Goal: Task Accomplishment & Management: Manage account settings

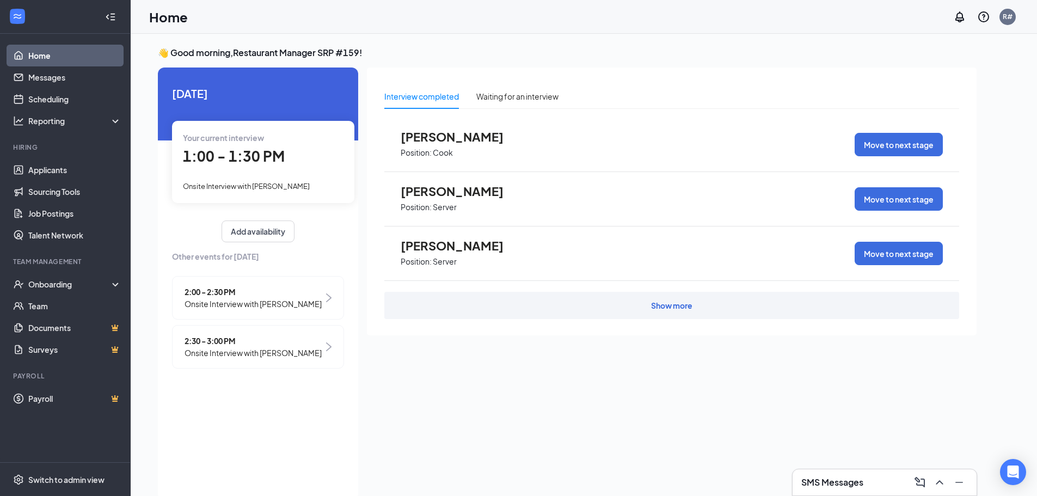
click at [260, 152] on span "1:00 - 1:30 PM" at bounding box center [234, 156] width 102 height 18
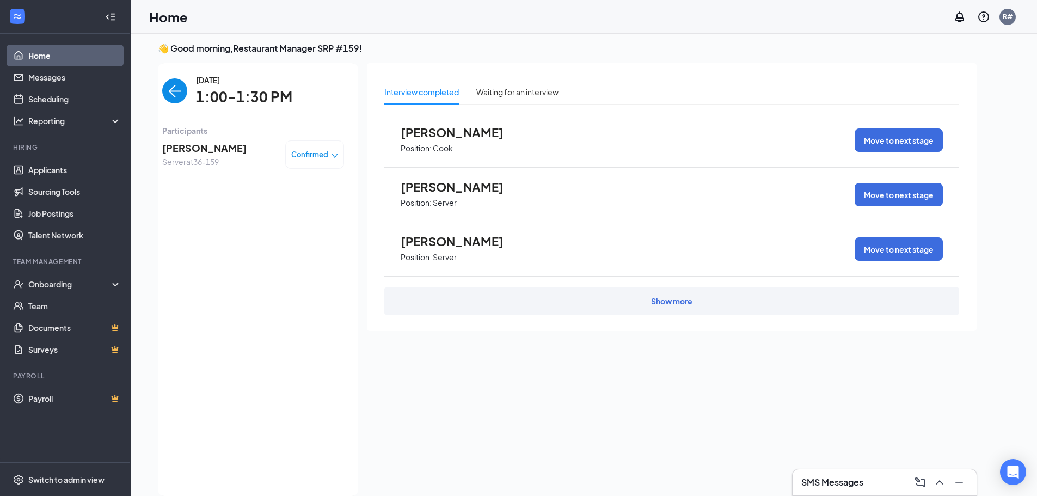
click at [194, 161] on span "Server at 36-159" at bounding box center [204, 162] width 84 height 12
click at [193, 167] on span "Server at 36-159" at bounding box center [204, 162] width 84 height 12
click at [191, 148] on span "[PERSON_NAME]" at bounding box center [204, 147] width 84 height 15
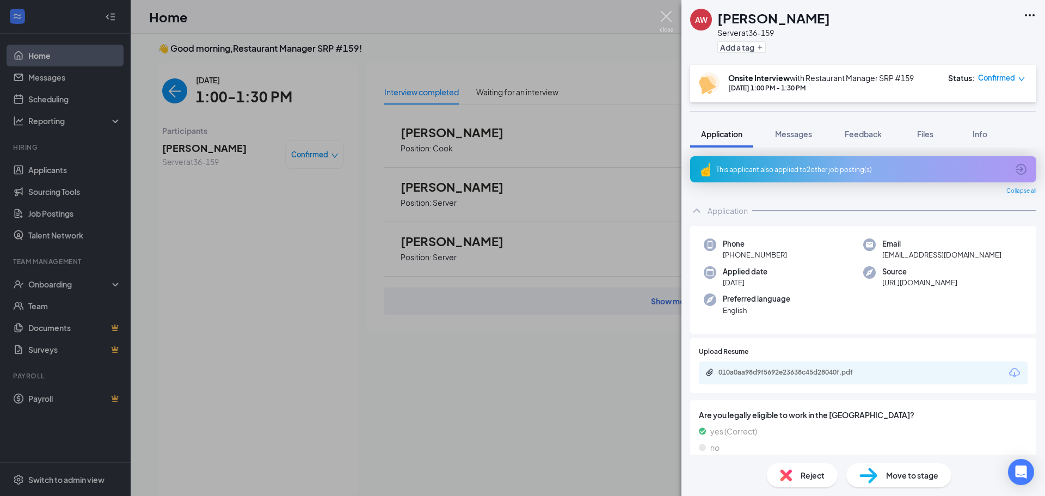
click at [665, 15] on img at bounding box center [667, 21] width 14 height 21
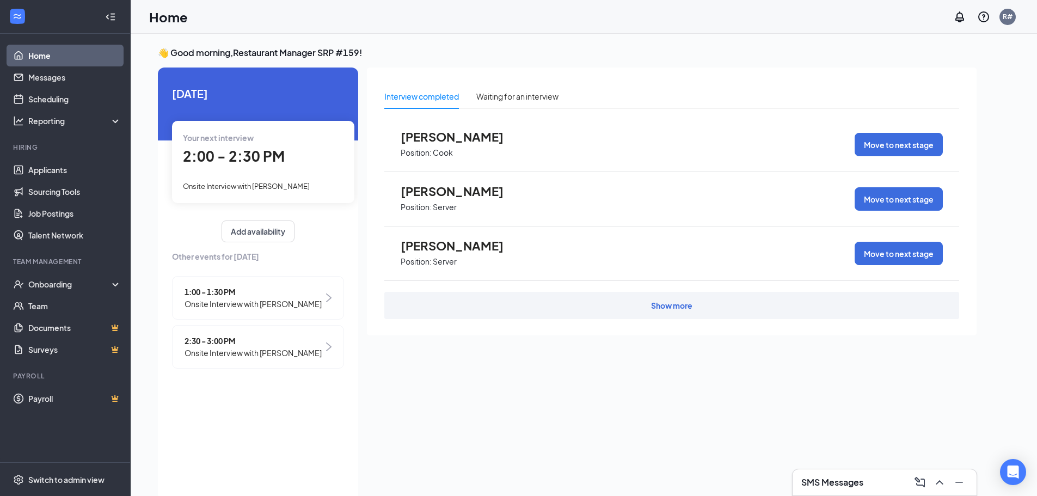
click at [218, 185] on span "Onsite Interview with [PERSON_NAME]" at bounding box center [246, 186] width 127 height 9
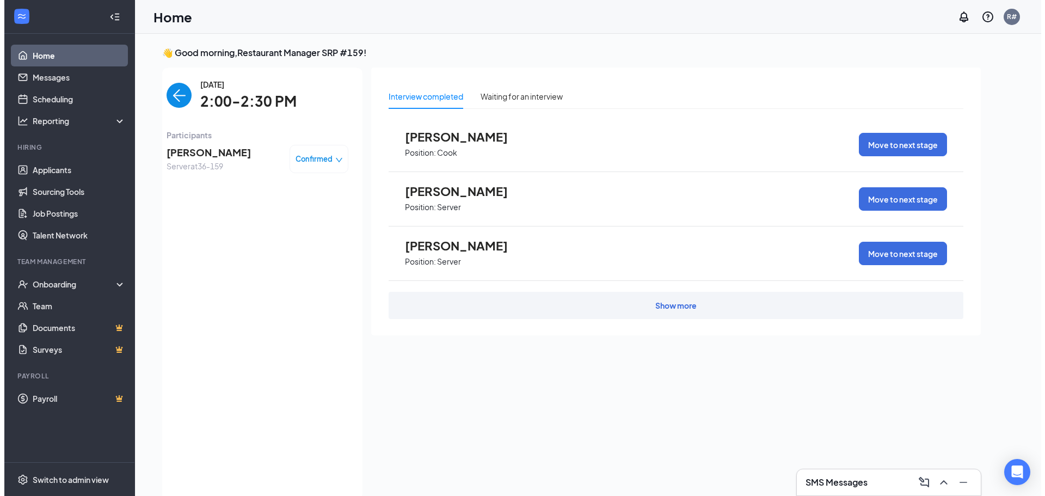
scroll to position [4, 0]
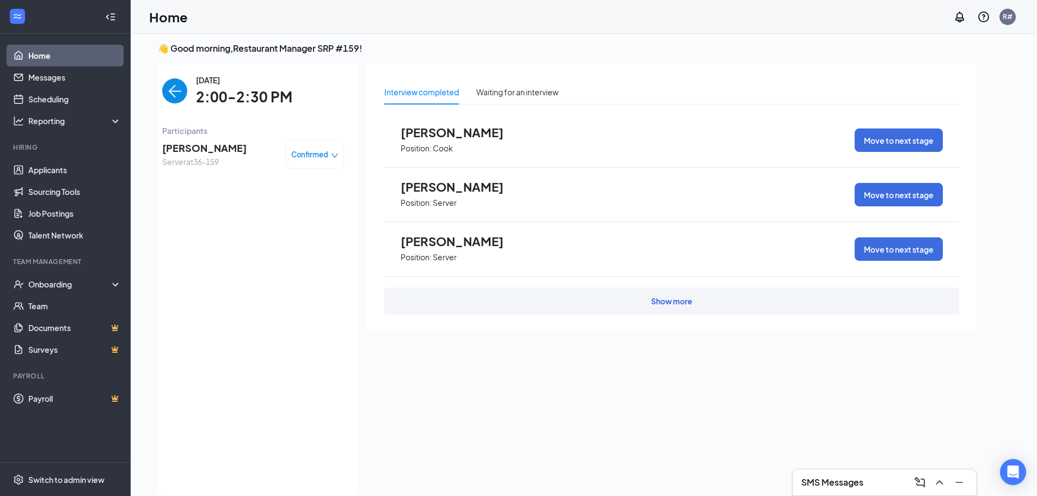
click at [189, 152] on span "Samantha Hyatt" at bounding box center [204, 147] width 84 height 15
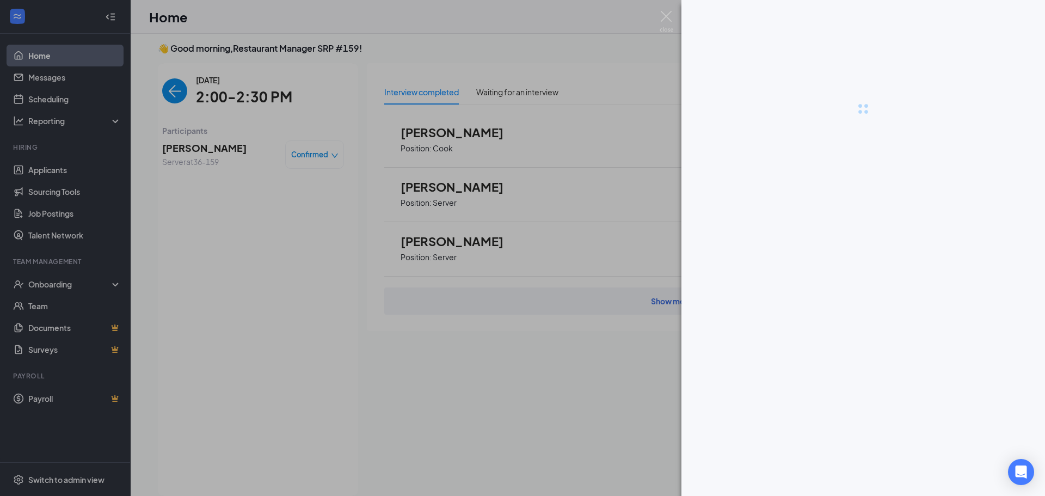
click at [189, 152] on div at bounding box center [522, 248] width 1045 height 496
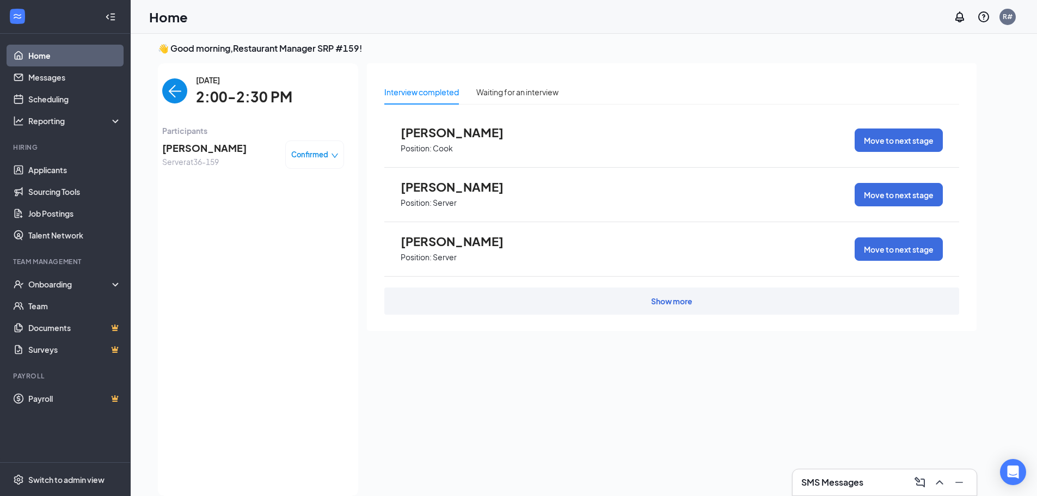
click at [189, 151] on span "Samantha Hyatt" at bounding box center [204, 147] width 84 height 15
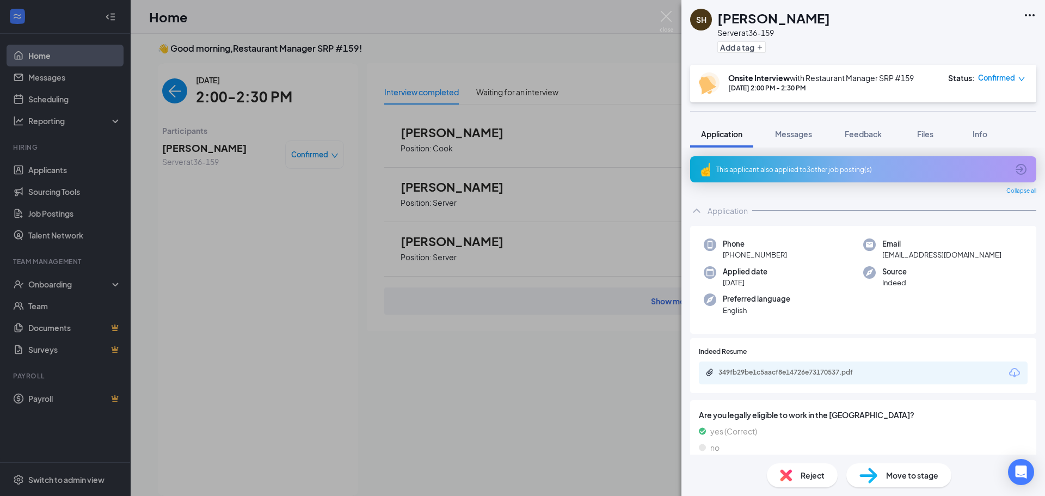
click at [940, 328] on div "Phone +1 (321) 525-3582 Email glittergirl8354@yahoo.com Applied date Sep 9 Sour…" at bounding box center [863, 280] width 346 height 108
click at [791, 475] on img at bounding box center [786, 475] width 12 height 12
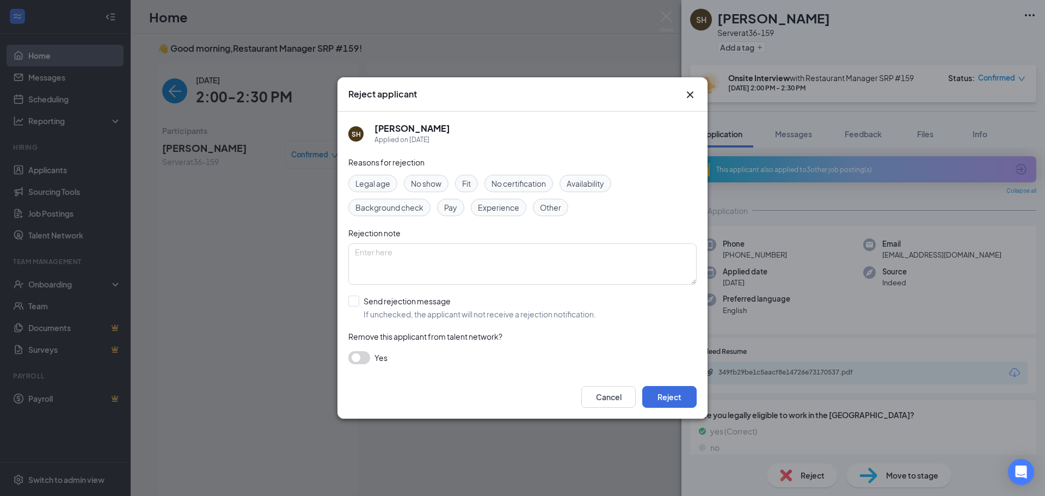
click at [690, 100] on icon "Cross" at bounding box center [690, 94] width 13 height 13
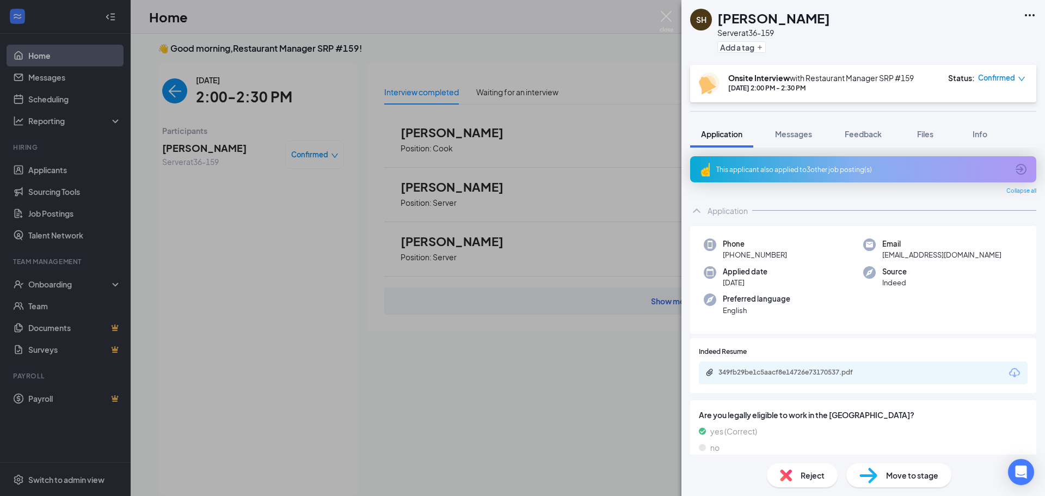
click at [171, 90] on div "SH Samantha Hyatt Server at 36-159 Add a tag Onsite Interview with Restaurant M…" at bounding box center [522, 248] width 1045 height 496
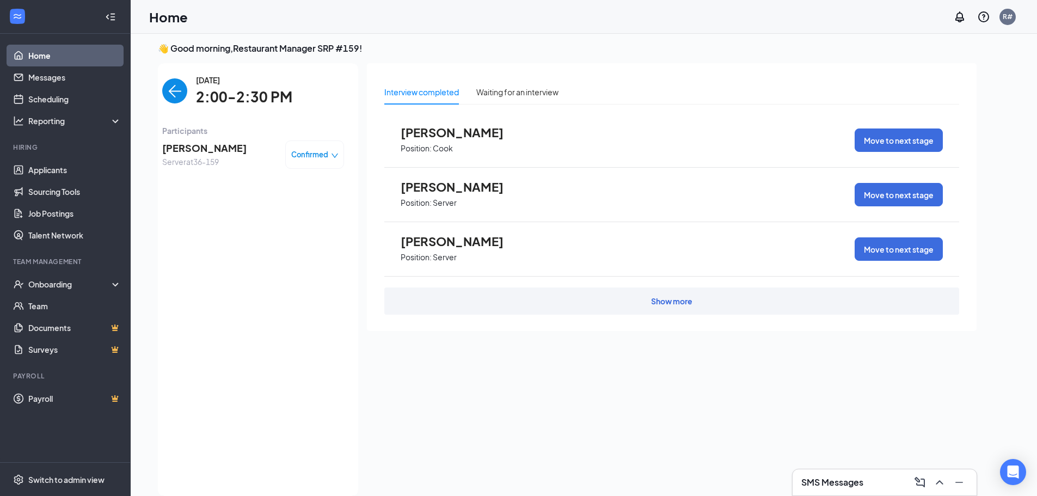
click at [252, 406] on div "Tuesday, Sep 16 2:00-2:30 PM Participants Samantha Hyatt Server at 36-159 Confi…" at bounding box center [253, 279] width 182 height 411
click at [81, 84] on link "Messages" at bounding box center [74, 77] width 93 height 22
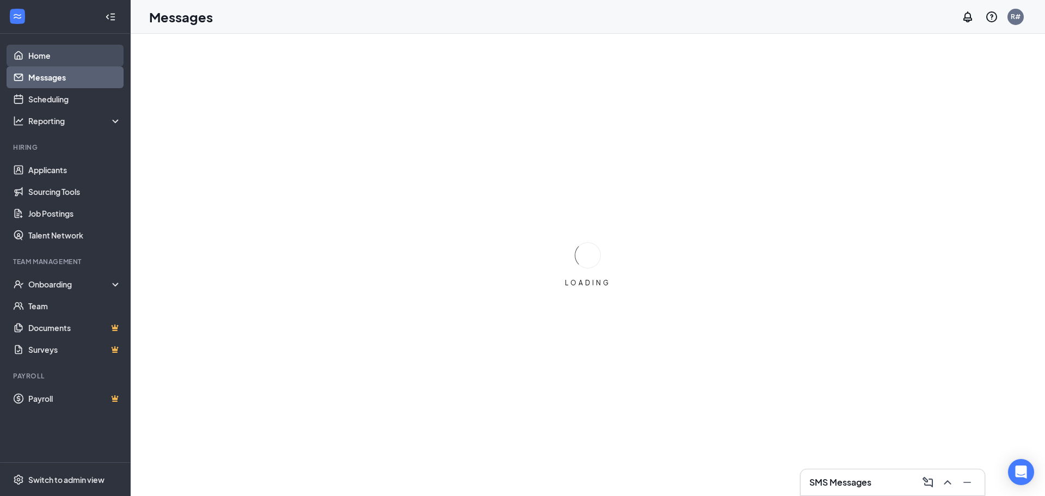
click at [87, 54] on link "Home" at bounding box center [74, 56] width 93 height 22
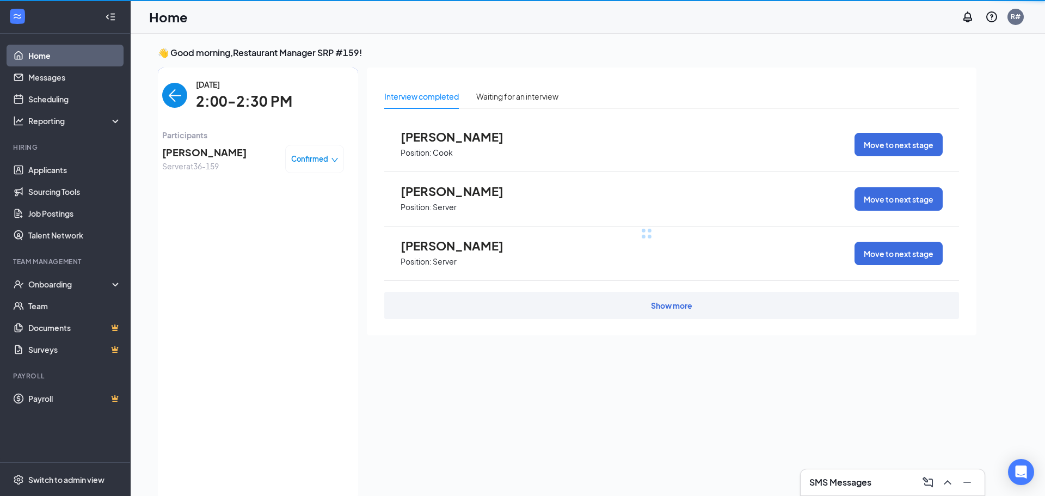
scroll to position [4, 0]
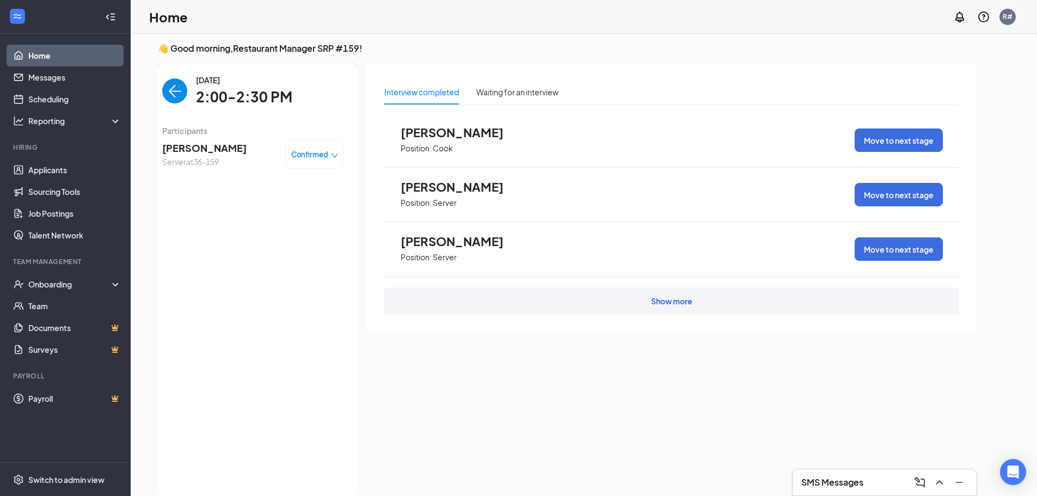
click at [172, 85] on img "back-button" at bounding box center [174, 90] width 25 height 25
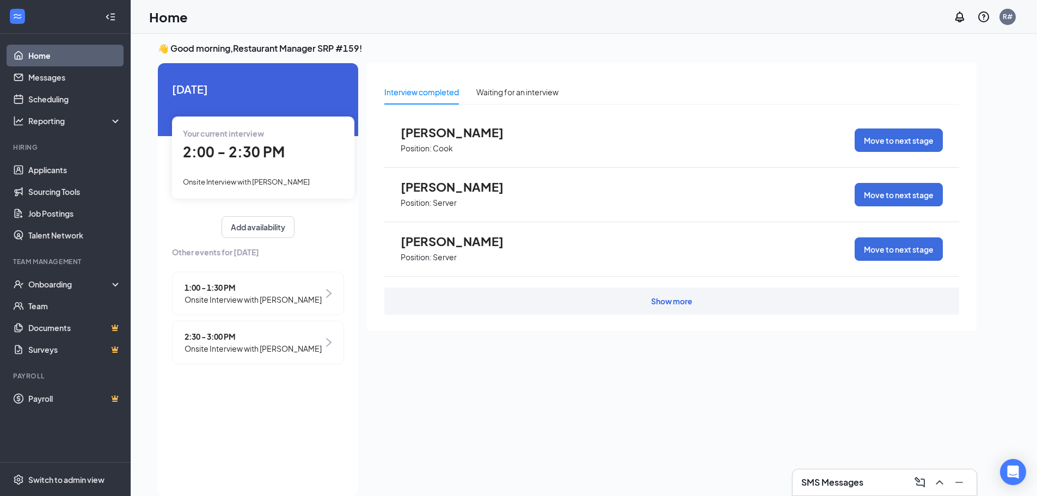
click at [229, 352] on span "Onsite Interview with [PERSON_NAME]" at bounding box center [253, 348] width 137 height 12
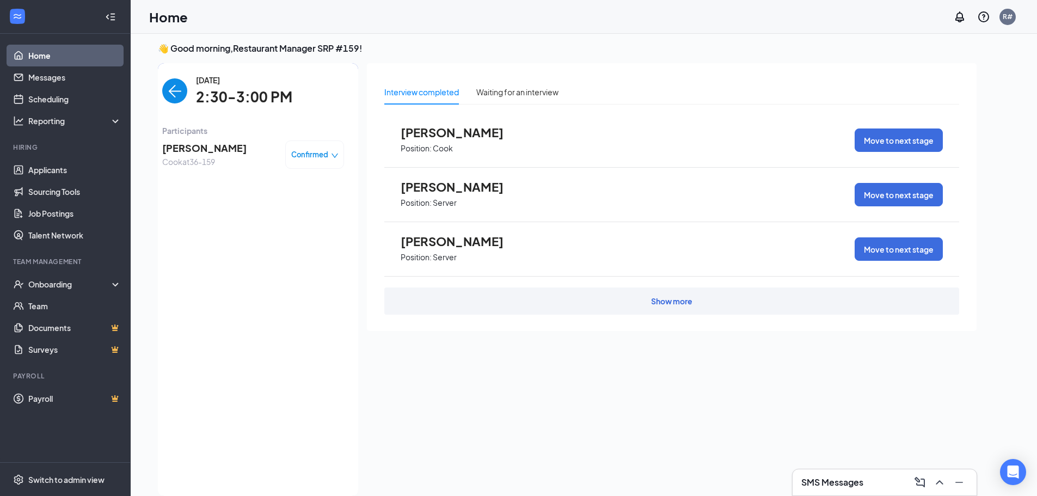
click at [179, 152] on span "Crystal Shiver-Lahee" at bounding box center [204, 147] width 84 height 15
